Goal: Task Accomplishment & Management: Complete application form

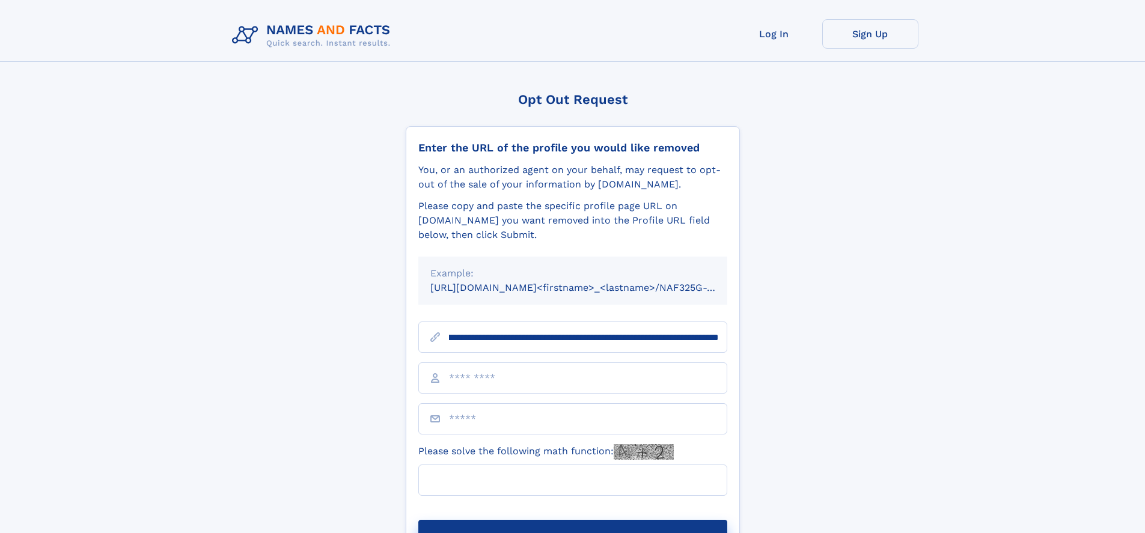
scroll to position [0, 129]
type input "**********"
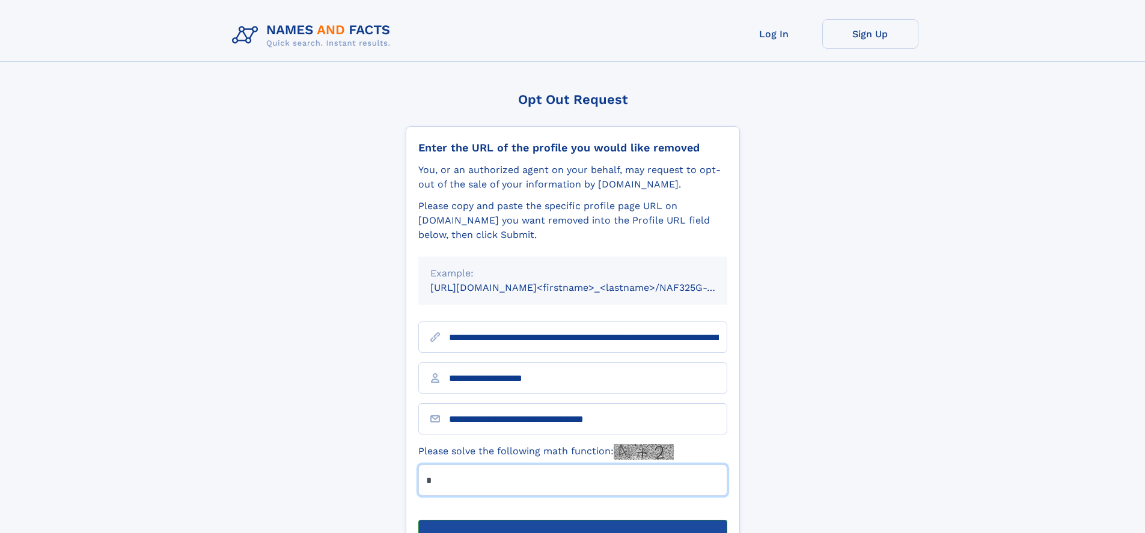
type input "*"
click at [572, 520] on button "Submit Opt Out Request" at bounding box center [572, 539] width 309 height 38
